Goal: Find specific page/section: Find specific page/section

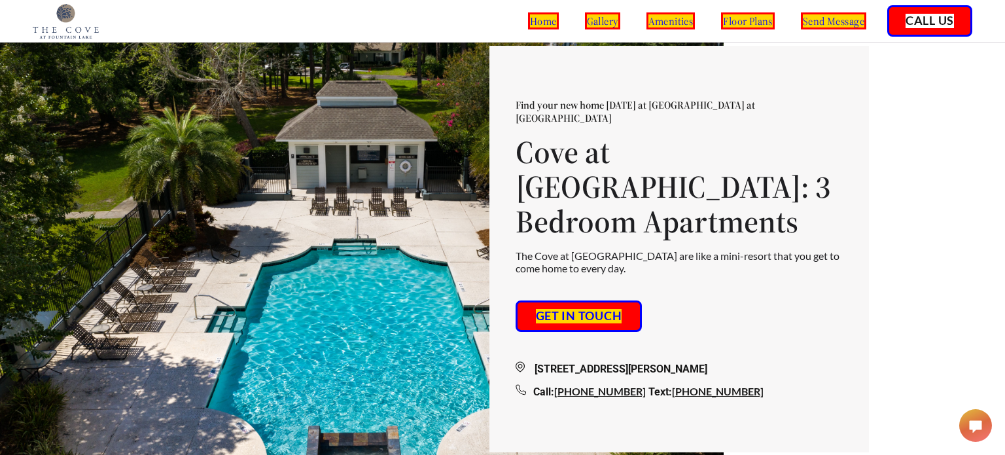
click at [554, 307] on link "Get in touch" at bounding box center [579, 316] width 90 height 18
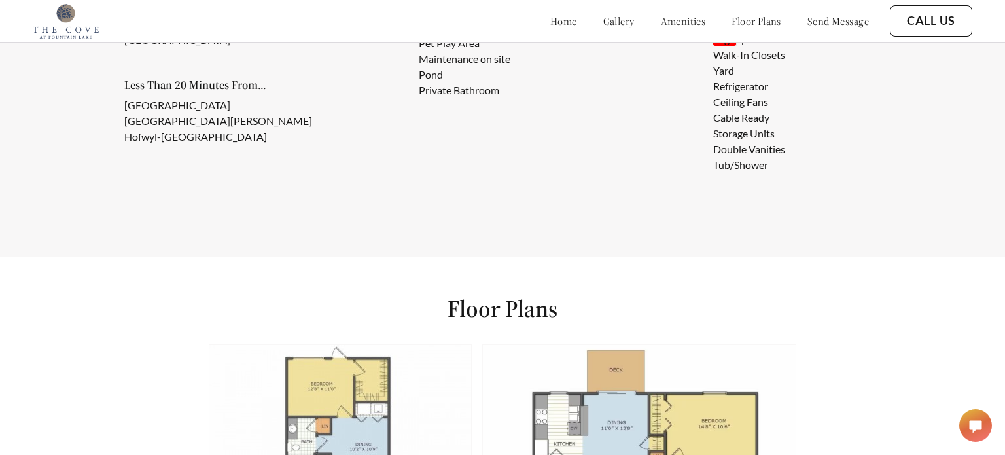
scroll to position [1277, 0]
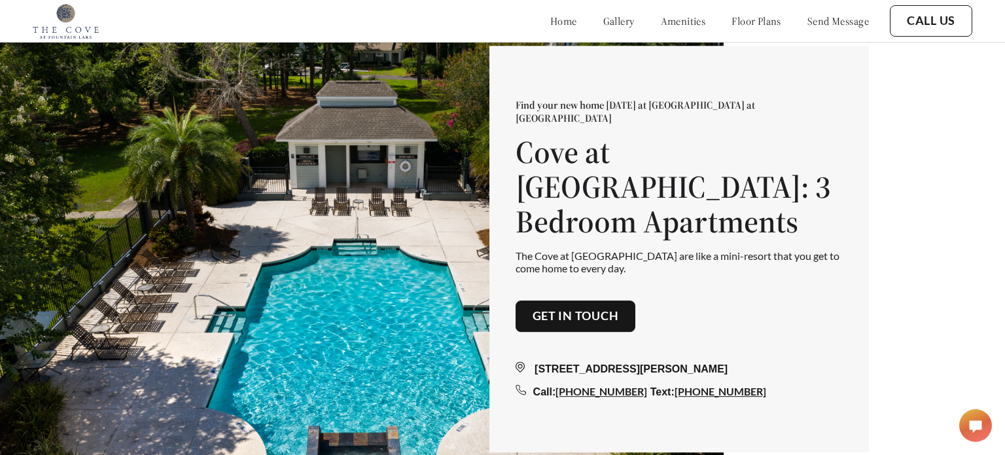
click at [813, 14] on link "send message" at bounding box center [838, 20] width 62 height 13
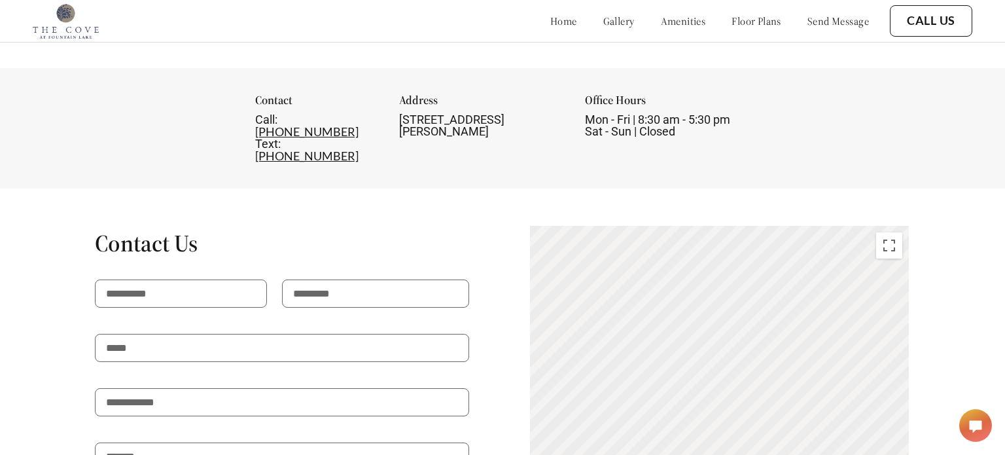
scroll to position [2354, 0]
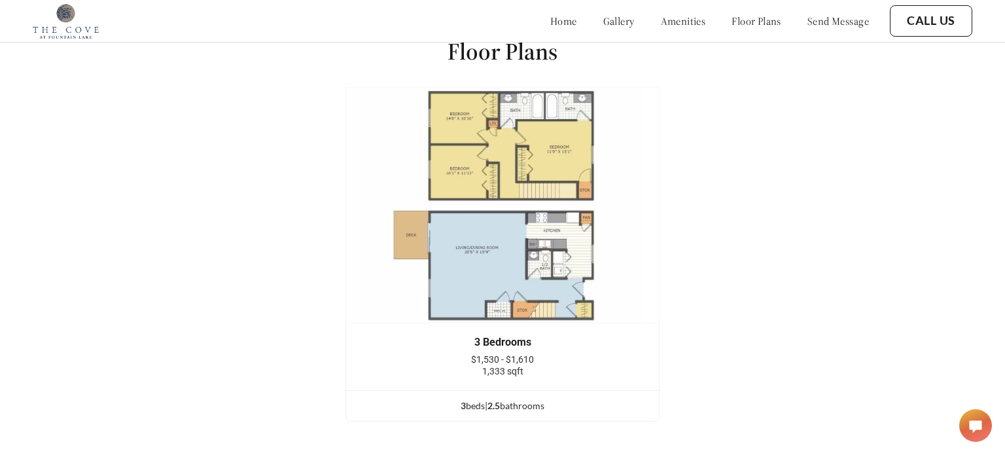
scroll to position [1555, 0]
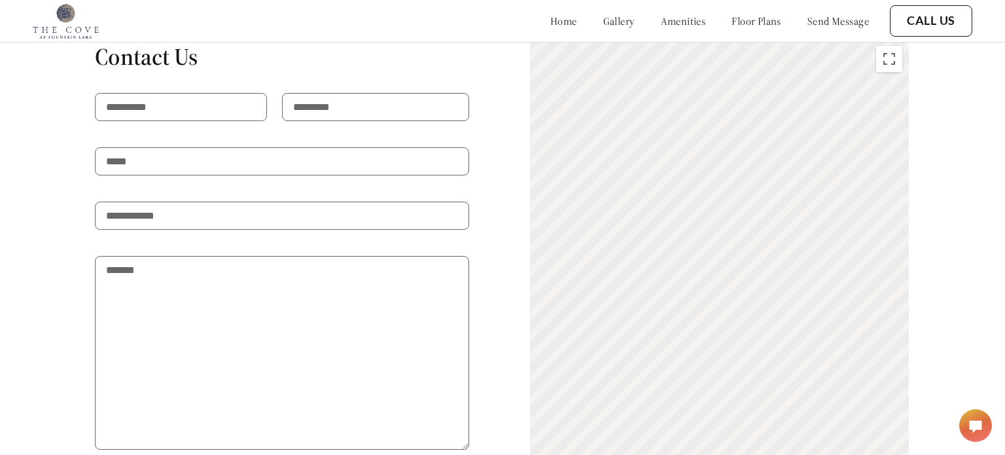
scroll to position [2510, 0]
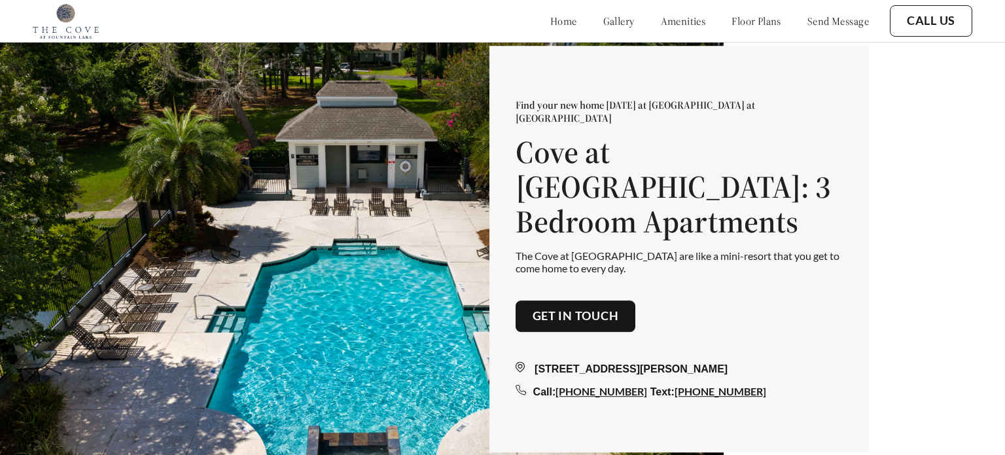
scroll to position [455, 0]
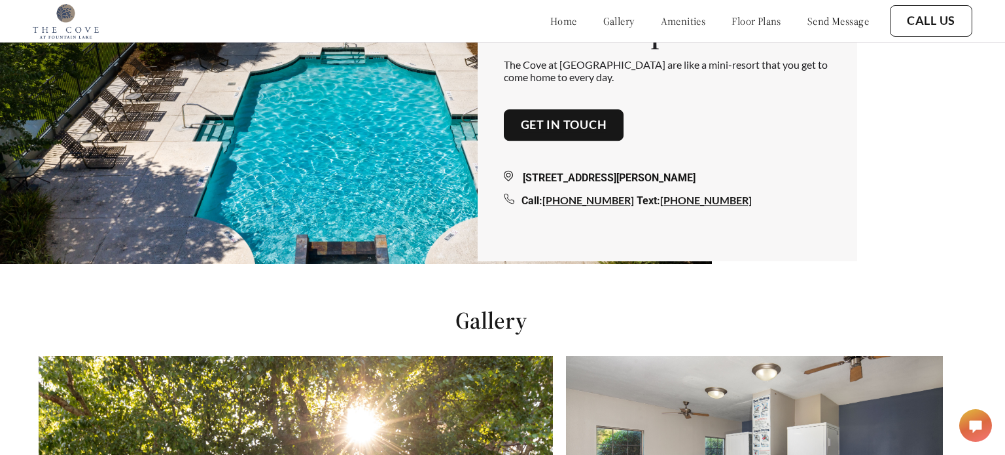
scroll to position [0, 12]
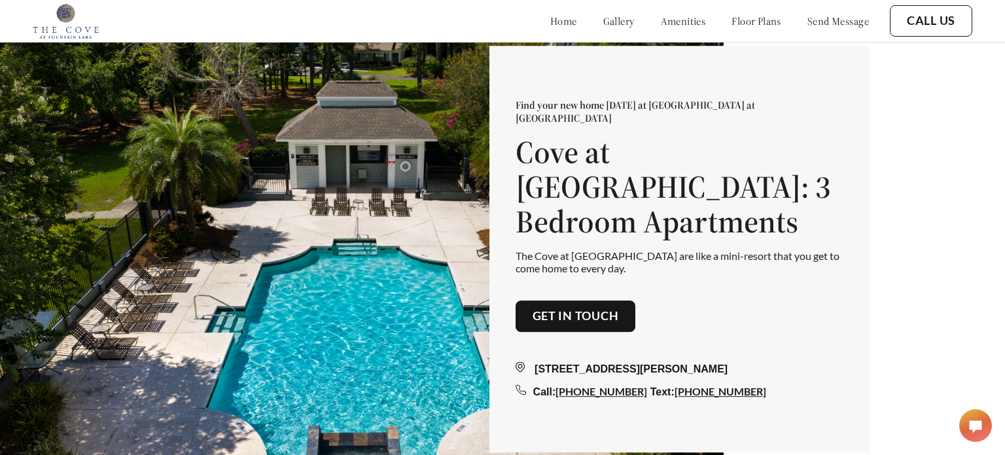
click at [661, 19] on link "amenities" at bounding box center [683, 20] width 45 height 13
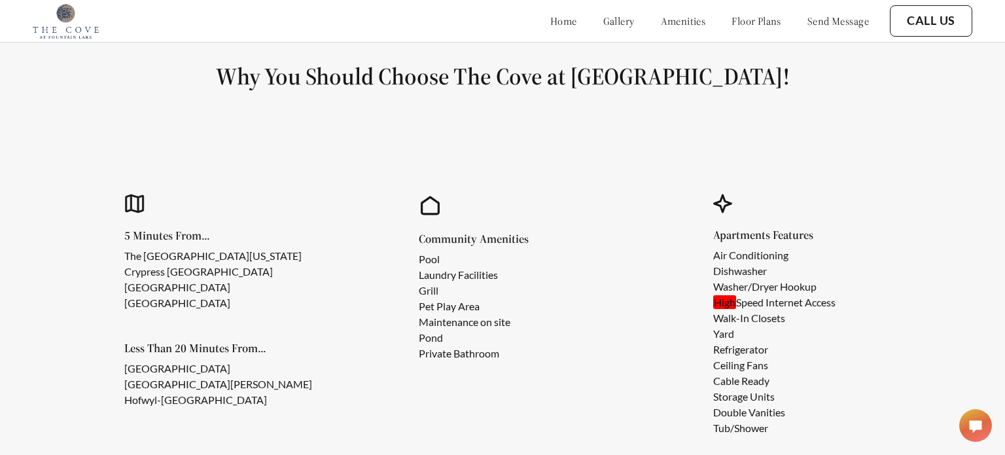
scroll to position [1037, 0]
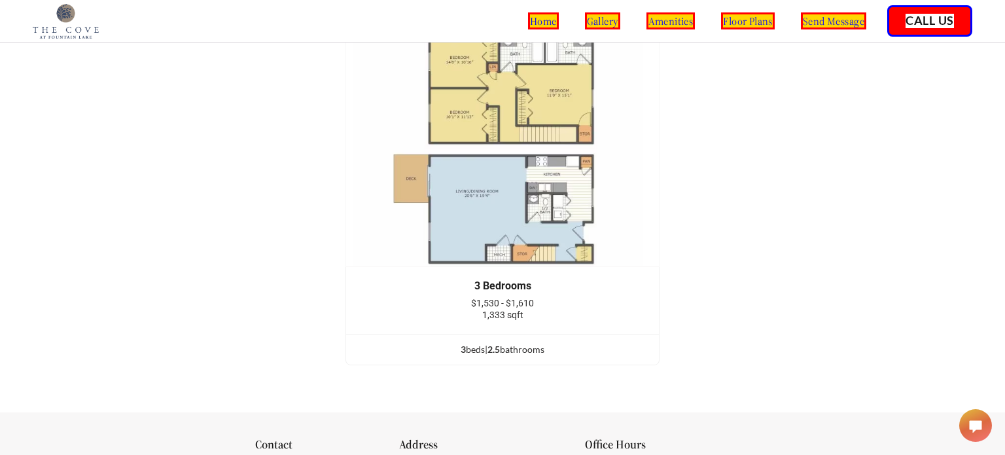
scroll to position [2268, 0]
